Goal: Transaction & Acquisition: Register for event/course

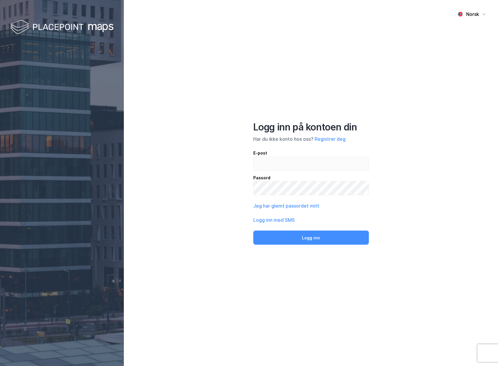
click at [356, 155] on div "E-post" at bounding box center [311, 153] width 116 height 7
click at [356, 157] on input "email" at bounding box center [311, 164] width 115 height 14
type input "[EMAIL_ADDRESS][DOMAIN_NAME]"
click at [253, 231] on button "Logg inn" at bounding box center [311, 238] width 116 height 14
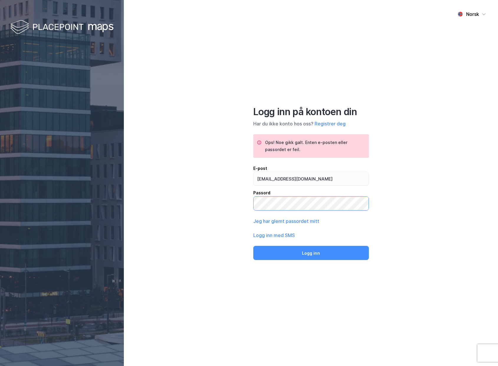
click at [253, 246] on button "Logg inn" at bounding box center [311, 253] width 116 height 14
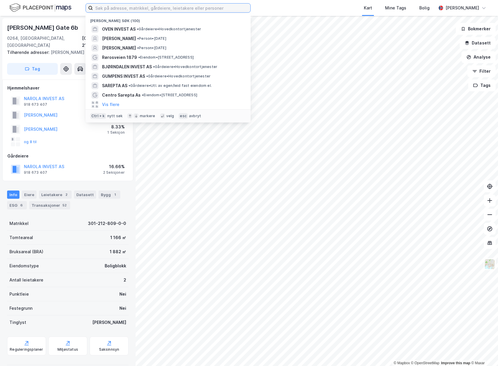
click at [108, 9] on input at bounding box center [171, 8] width 157 height 9
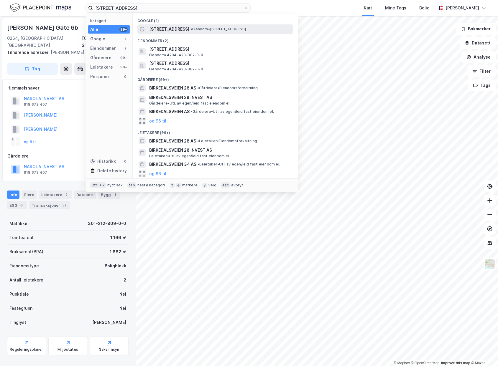
click at [158, 33] on div "[STREET_ADDRESS] • Eiendom • [STREET_ADDRESS]" at bounding box center [215, 28] width 156 height 9
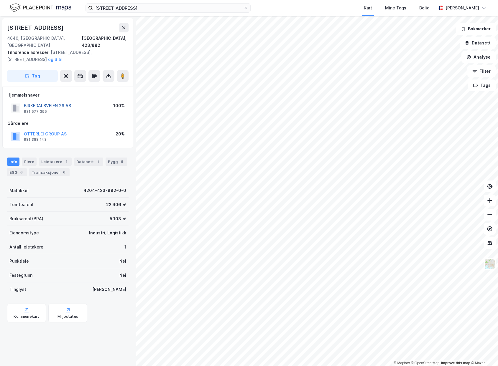
click at [0, 0] on button "BIRKEDALSVEIEN 28 AS" at bounding box center [0, 0] width 0 height 0
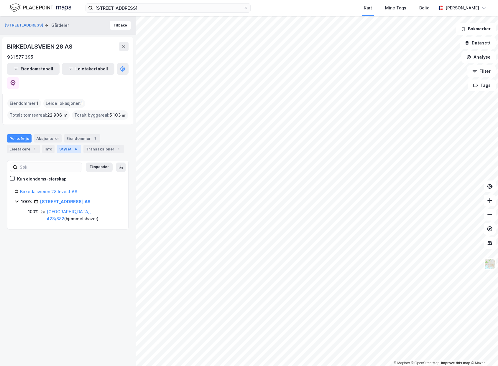
click at [66, 145] on div "Styret 4" at bounding box center [69, 149] width 24 height 8
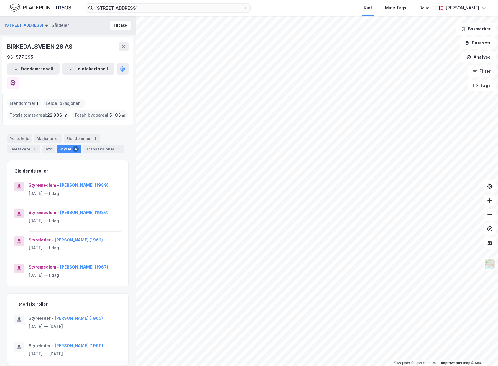
drag, startPoint x: 60, startPoint y: 172, endPoint x: 101, endPoint y: 174, distance: 41.3
click at [101, 182] on div "Styremedlem - [PERSON_NAME] (1989)" at bounding box center [75, 185] width 93 height 7
copy div "[PERSON_NAME]"
click at [123, 287] on div "Gjeldende roller Styremedlem - [PERSON_NAME] (1989) [DATE] — I dag Styremedlem …" at bounding box center [67, 262] width 121 height 205
click at [124, 45] on icon at bounding box center [123, 46] width 5 height 5
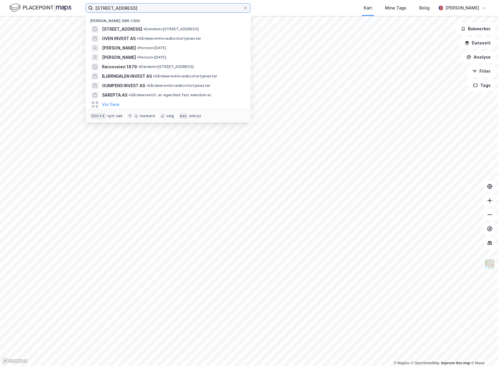
drag, startPoint x: 142, startPoint y: 4, endPoint x: 68, endPoint y: 5, distance: 73.4
click at [68, 5] on div "[STREET_ADDRESS] Nylige søk (100) [STREET_ADDRESS] • Eiendom • [STREET_ADDRESS]…" at bounding box center [249, 8] width 498 height 16
click at [68, 5] on img at bounding box center [40, 8] width 62 height 10
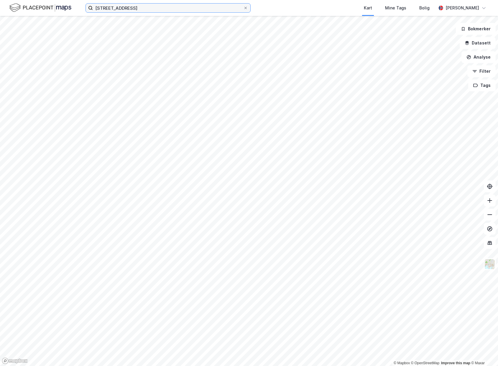
click at [134, 7] on input "[STREET_ADDRESS]" at bounding box center [168, 8] width 150 height 9
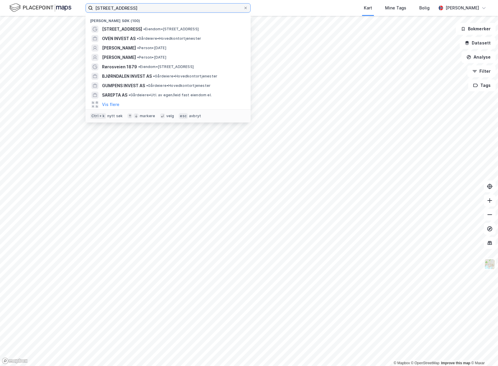
click at [134, 7] on input "[STREET_ADDRESS]" at bounding box center [168, 8] width 150 height 9
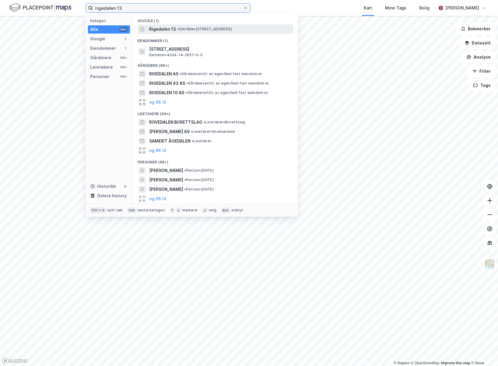
type input "rigedalen 13"
click at [193, 29] on span "• Område • [STREET_ADDRESS]" at bounding box center [204, 29] width 55 height 5
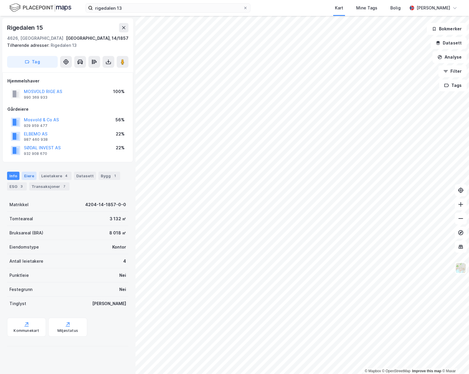
click at [29, 174] on div "Eiere" at bounding box center [29, 176] width 15 height 8
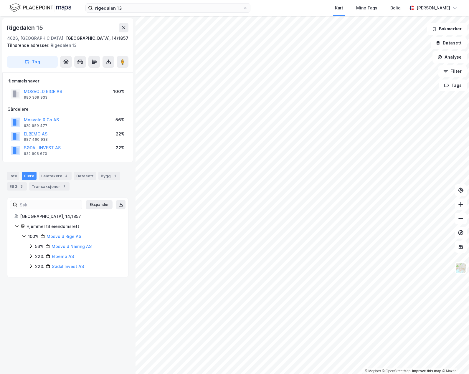
click at [80, 255] on div "© Mapbox © OpenStreetMap Improve this map © [STREET_ADDRESS][GEOGRAPHIC_DATA], …" at bounding box center [234, 195] width 469 height 358
click at [453, 6] on icon at bounding box center [455, 8] width 5 height 5
click at [408, 35] on div "Logg ut" at bounding box center [404, 36] width 16 height 7
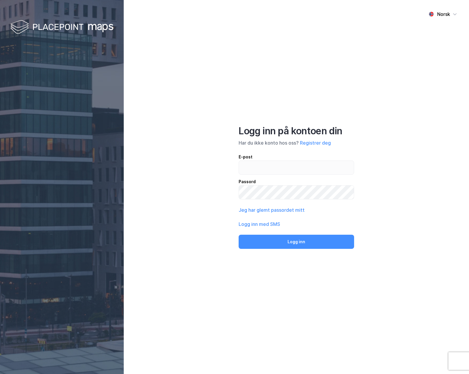
click at [167, 79] on div "Norsk Logg inn på kontoen din Har du ikke konto hos oss? Registrer deg E-post P…" at bounding box center [297, 187] width 346 height 374
click at [165, 214] on div "Norsk Logg inn på kontoen din Har du ikke konto hos oss? Registrer deg E-post P…" at bounding box center [297, 187] width 346 height 374
drag, startPoint x: 172, startPoint y: 89, endPoint x: 214, endPoint y: 114, distance: 49.2
click at [175, 90] on div "Norsk Logg inn på kontoen din Har du ikke konto hos oss? Registrer deg E-post P…" at bounding box center [297, 187] width 346 height 374
click at [317, 142] on button "Registrer deg" at bounding box center [315, 142] width 31 height 7
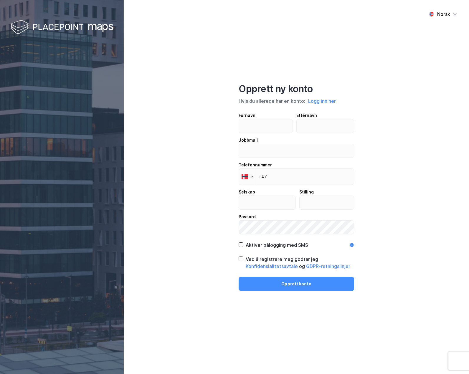
click at [302, 65] on div "Norsk Opprett ny konto Hvis du allerede har en konto: Logg inn her Fornavn Ette…" at bounding box center [297, 187] width 346 height 374
click at [227, 51] on div "Norsk Opprett ny konto Hvis du allerede har en konto: Logg inn her Fornavn Ette…" at bounding box center [297, 187] width 346 height 374
click at [265, 129] on input "text" at bounding box center [266, 126] width 54 height 14
type input "Alexander"
type input "Foss"
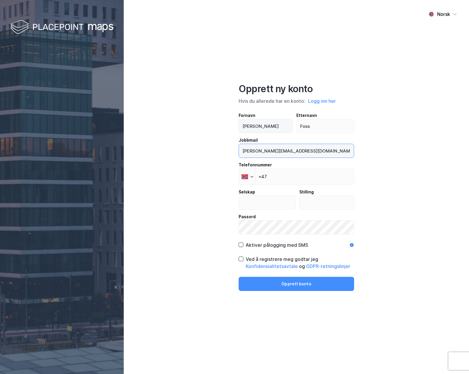
type input "alexander@genera.no"
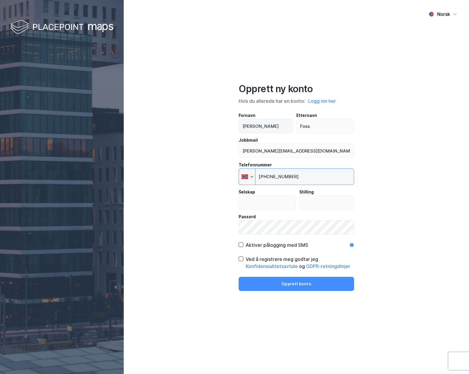
type input "+47 913 35 557"
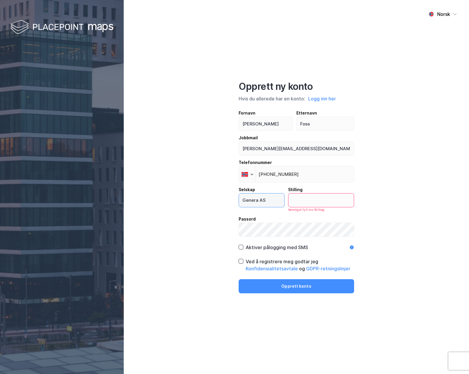
click at [278, 206] on input "Genera AS" at bounding box center [261, 201] width 45 height 14
type input "Genera Project Finance"
type input "S"
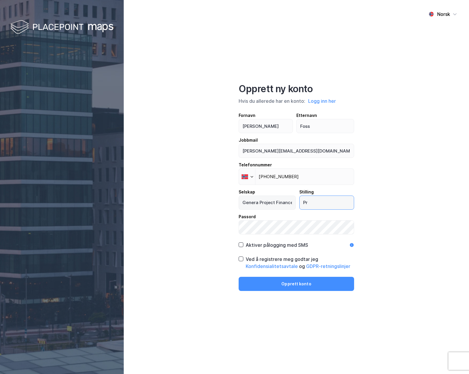
type input "P"
type input "Sales"
click at [293, 285] on button "Opprett konto" at bounding box center [297, 284] width 116 height 14
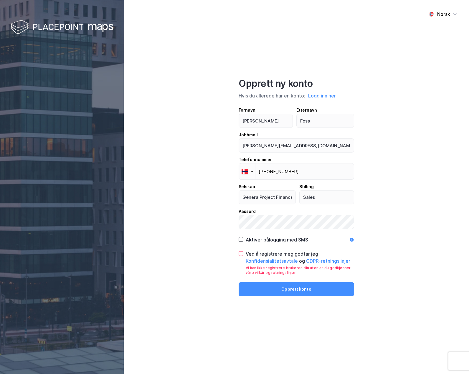
click at [241, 254] on icon at bounding box center [241, 254] width 4 height 4
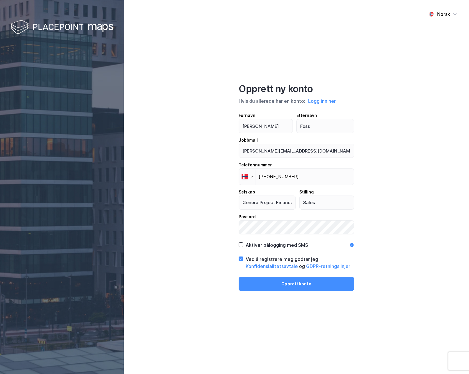
click at [308, 315] on div "Norsk Opprett ny konto Hvis du allerede har en konto: Logg inn her Fornavn Alex…" at bounding box center [297, 187] width 346 height 374
click at [287, 286] on button "Opprett konto" at bounding box center [297, 284] width 116 height 14
